Goal: Information Seeking & Learning: Check status

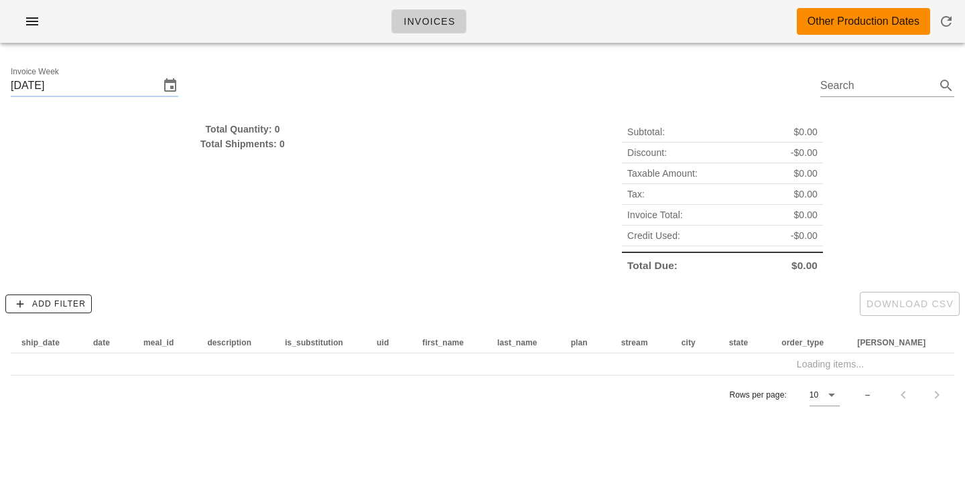
click at [478, 180] on div "Total Quantity: 0 Total Shipments: 0" at bounding box center [243, 199] width 480 height 170
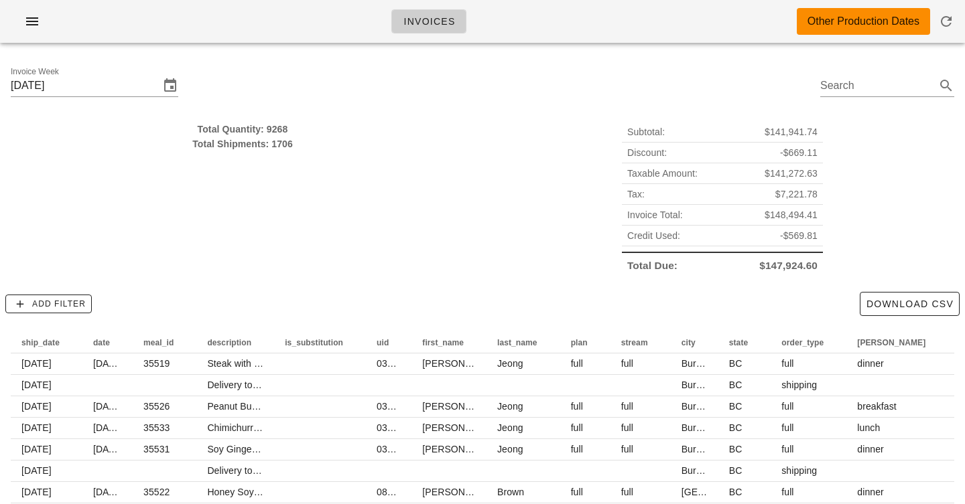
click at [518, 157] on div "Subtotal: $141,941.74 Discount: -$669.11 Taxable Amount: $141,272.63 Tax: $7,22…" at bounding box center [722, 199] width 480 height 170
click at [484, 179] on div "Subtotal: $141,941.74 Discount: -$669.11 Taxable Amount: $141,272.63 Tax: $7,22…" at bounding box center [722, 199] width 480 height 170
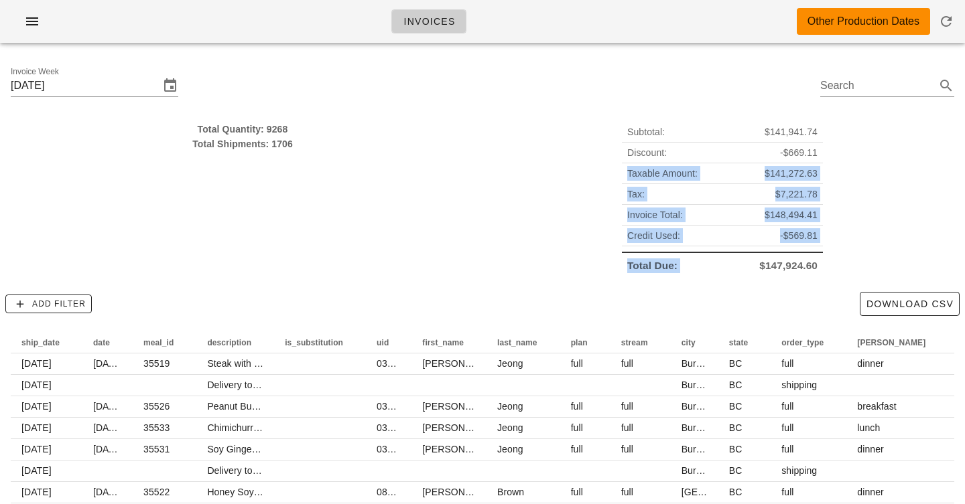
drag, startPoint x: 484, startPoint y: 179, endPoint x: 505, endPoint y: 273, distance: 96.2
click at [506, 273] on div "Subtotal: $141,941.74 Discount: -$669.11 Taxable Amount: $141,272.63 Tax: $7,22…" at bounding box center [722, 199] width 480 height 170
click at [505, 273] on div "Subtotal: $141,941.74 Discount: -$669.11 Taxable Amount: $141,272.63 Tax: $7,22…" at bounding box center [722, 199] width 480 height 170
